Goal: Information Seeking & Learning: Learn about a topic

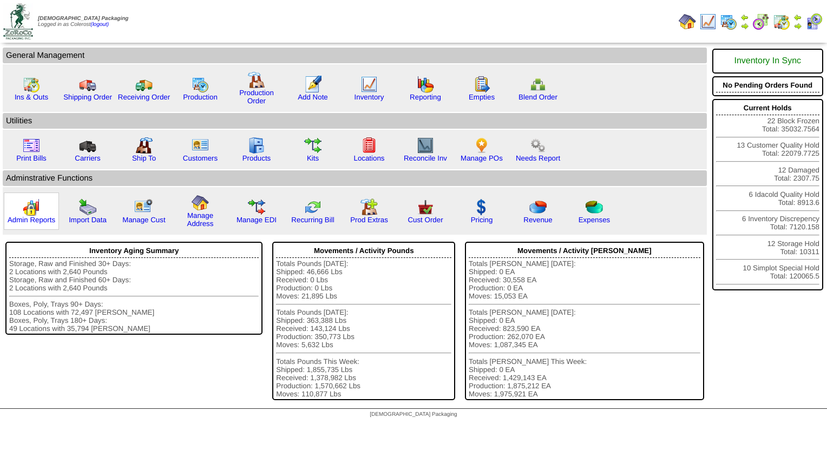
click at [38, 214] on img at bounding box center [31, 207] width 17 height 17
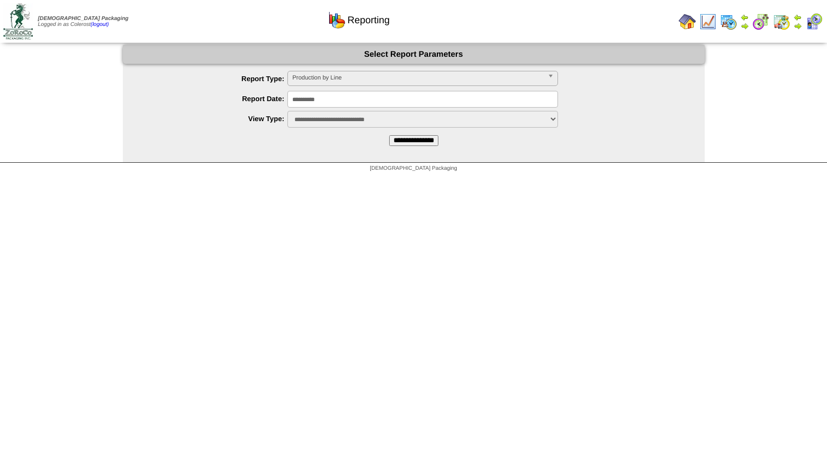
click at [405, 142] on input "**********" at bounding box center [413, 140] width 49 height 11
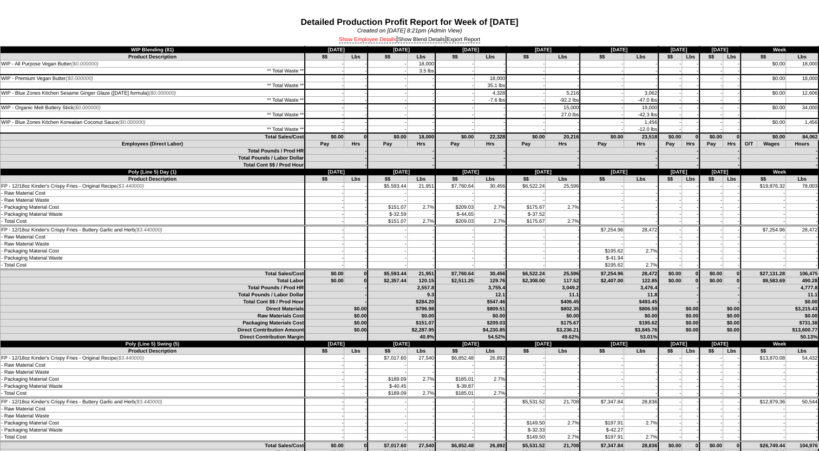
click at [363, 43] on div "Show Employee Details | Show Blend Details | Export Report" at bounding box center [409, 40] width 819 height 12
click at [364, 38] on link "Show Employee Details" at bounding box center [367, 40] width 57 height 6
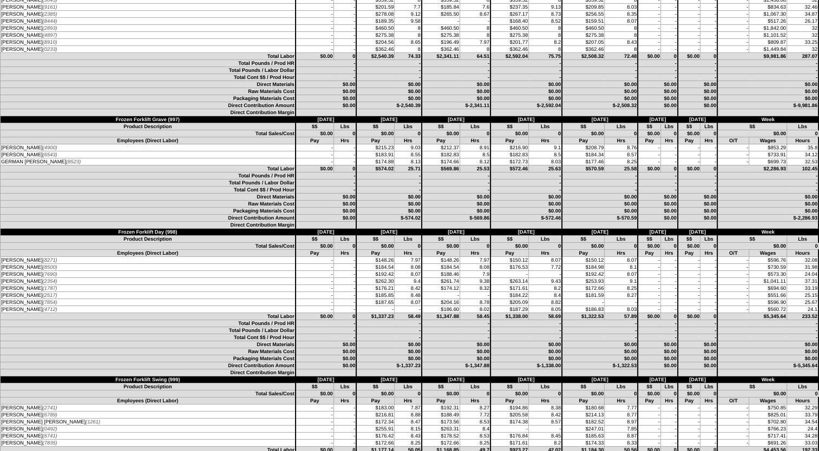
scroll to position [3788, 0]
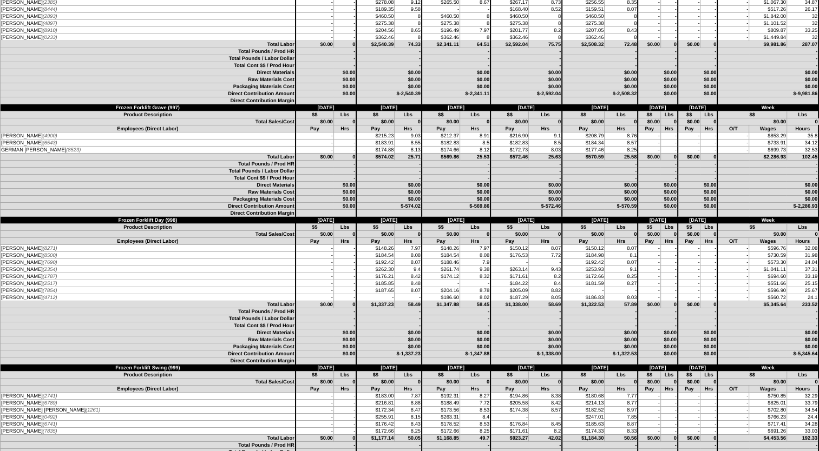
drag, startPoint x: 618, startPoint y: 265, endPoint x: 562, endPoint y: 132, distance: 145.0
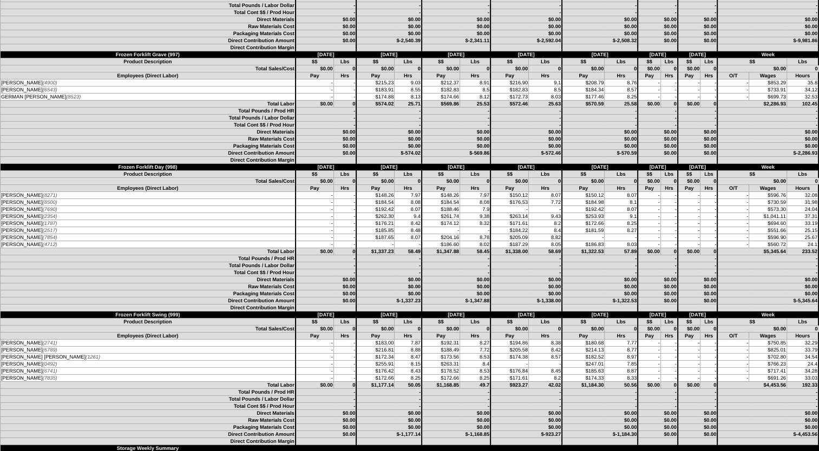
click at [578, 192] on td "Pay" at bounding box center [583, 188] width 43 height 7
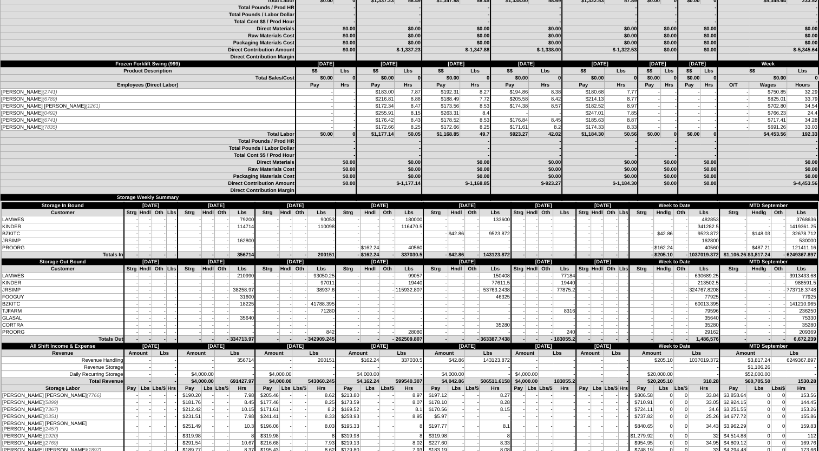
scroll to position [4113, 0]
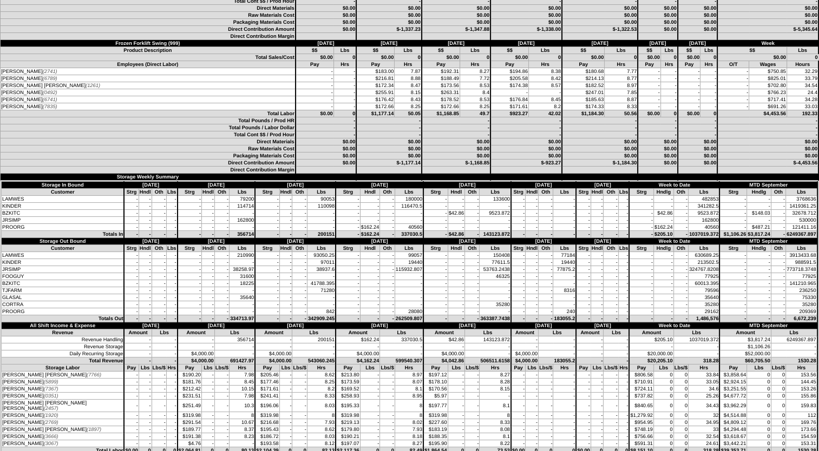
click at [568, 275] on tbody "Storage In Bound [DATE] [DATE] [DATE] [DATE] [DATE] [DATE] [DATE] Week to Date …" at bounding box center [410, 273] width 816 height 183
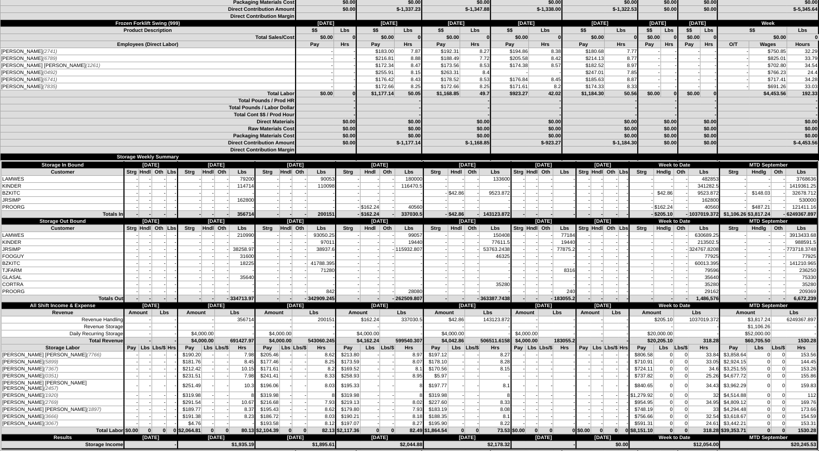
scroll to position [4135, 0]
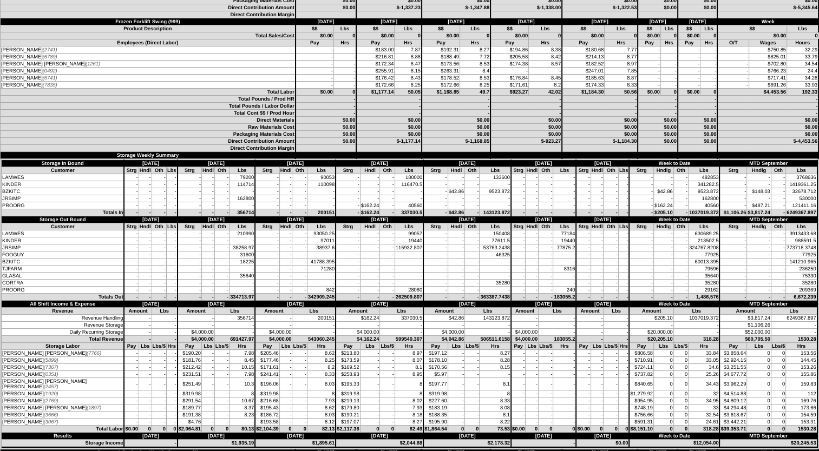
click at [576, 216] on td "-" at bounding box center [583, 212] width 15 height 7
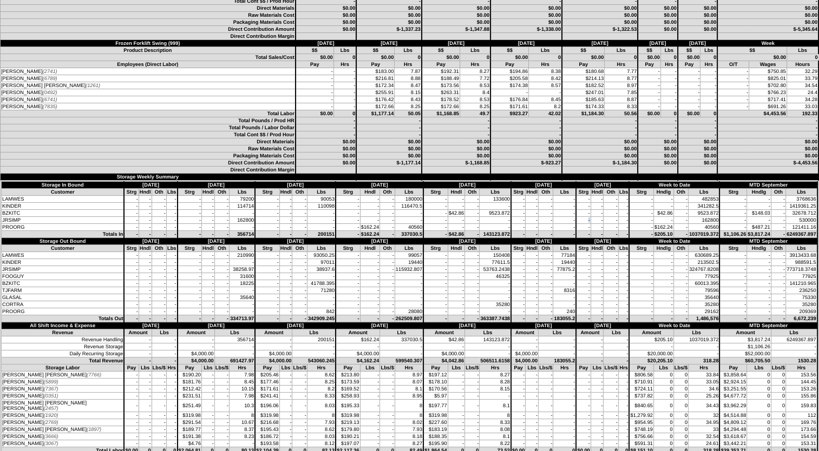
click at [568, 275] on tbody "Storage In Bound [DATE] [DATE] [DATE] [DATE] [DATE] [DATE] [DATE] Week to Date …" at bounding box center [410, 273] width 816 height 183
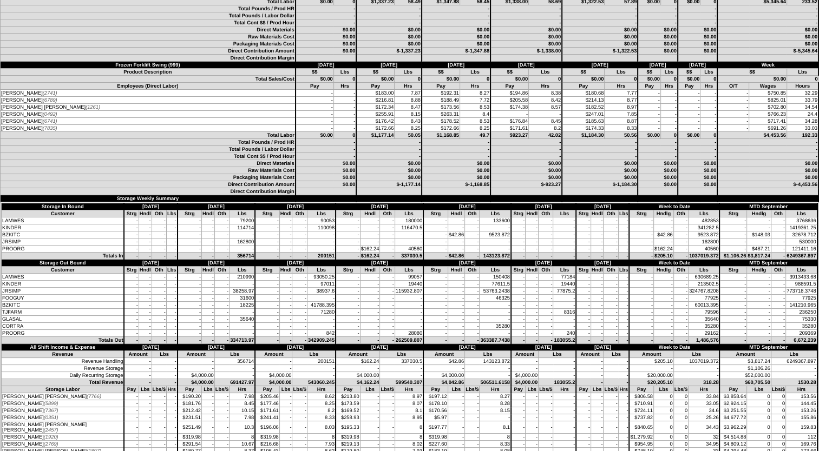
drag, startPoint x: 568, startPoint y: 275, endPoint x: 776, endPoint y: 239, distance: 211.5
click at [784, 230] on tbody "Total Labor $0.00 0 $1,177.14 50.05 $1,168.85 49.7 $923.27 42.02 -" at bounding box center [410, 358] width 818 height 452
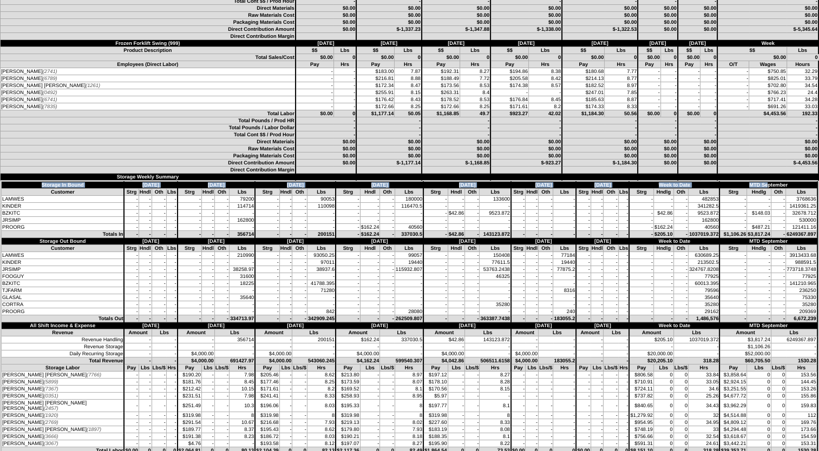
click at [740, 274] on tbody "Total Labor $0.00 0 $1,177.14 50.05 $1,168.85 49.7 $923.27 42.02 -" at bounding box center [410, 336] width 818 height 452
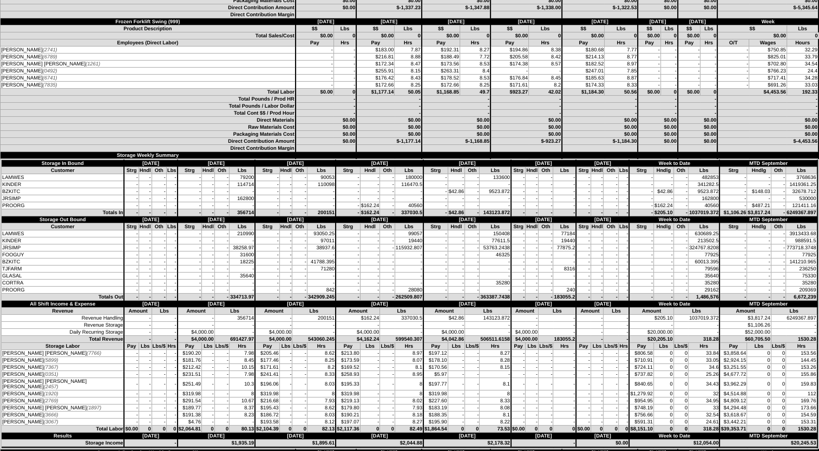
click at [550, 224] on td "[DATE]" at bounding box center [543, 219] width 65 height 7
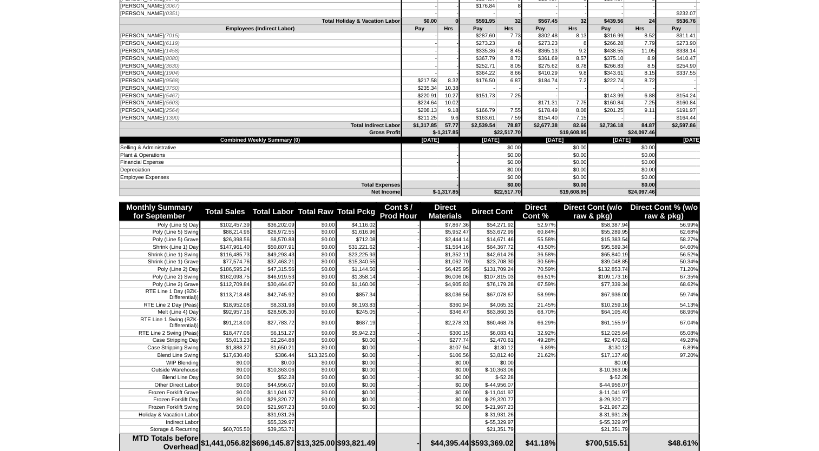
scroll to position [4631, 0]
